Goal: Navigation & Orientation: Find specific page/section

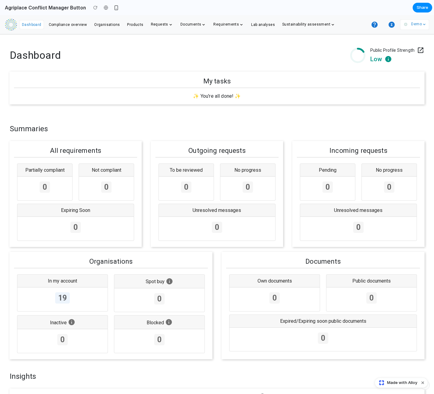
click at [10, 26] on img at bounding box center [11, 25] width 12 height 12
click at [26, 26] on span "Dashboard" at bounding box center [31, 25] width 19 height 4
